Goal: Find contact information: Find contact information

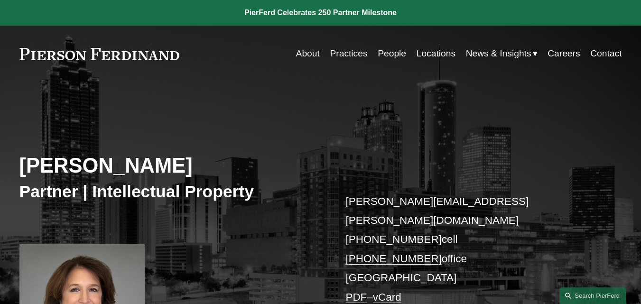
click at [395, 291] on link "vCard" at bounding box center [387, 297] width 28 height 12
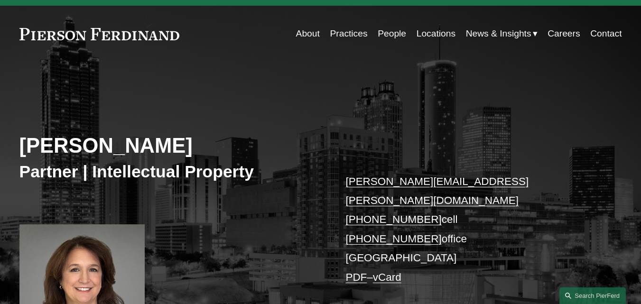
click at [603, 33] on link "Contact" at bounding box center [606, 34] width 31 height 18
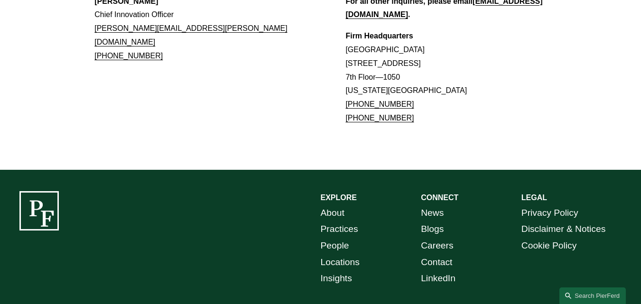
scroll to position [919, 0]
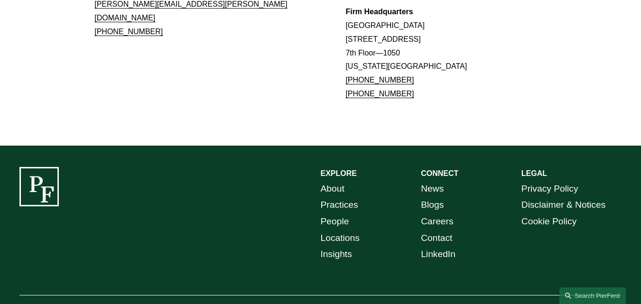
drag, startPoint x: 647, startPoint y: 56, endPoint x: 628, endPoint y: 300, distance: 245.2
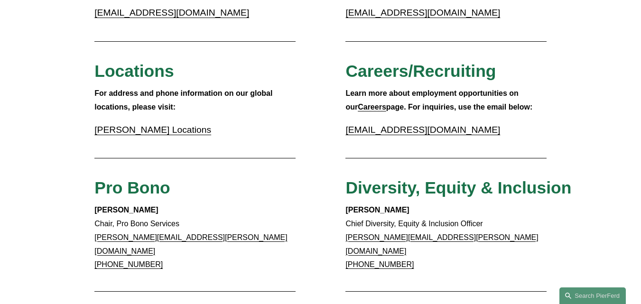
scroll to position [269, 0]
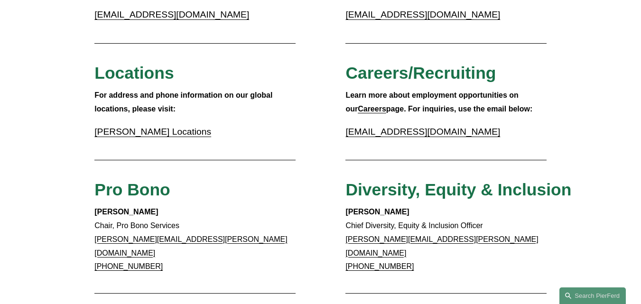
click at [140, 134] on link "Pierson Ferdinand Locations" at bounding box center [152, 132] width 117 height 10
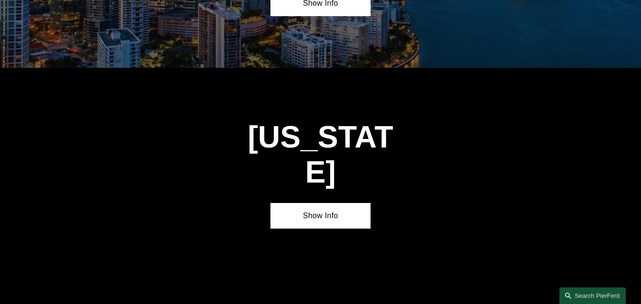
scroll to position [1248, 0]
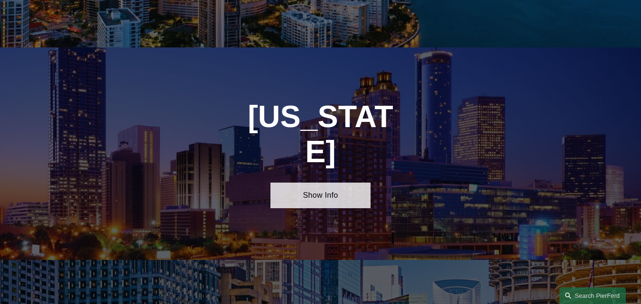
click at [310, 184] on link "Show Info" at bounding box center [321, 196] width 101 height 26
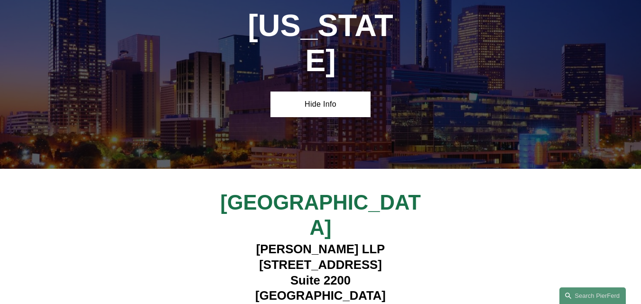
scroll to position [1353, 0]
